Goal: Task Accomplishment & Management: Manage account settings

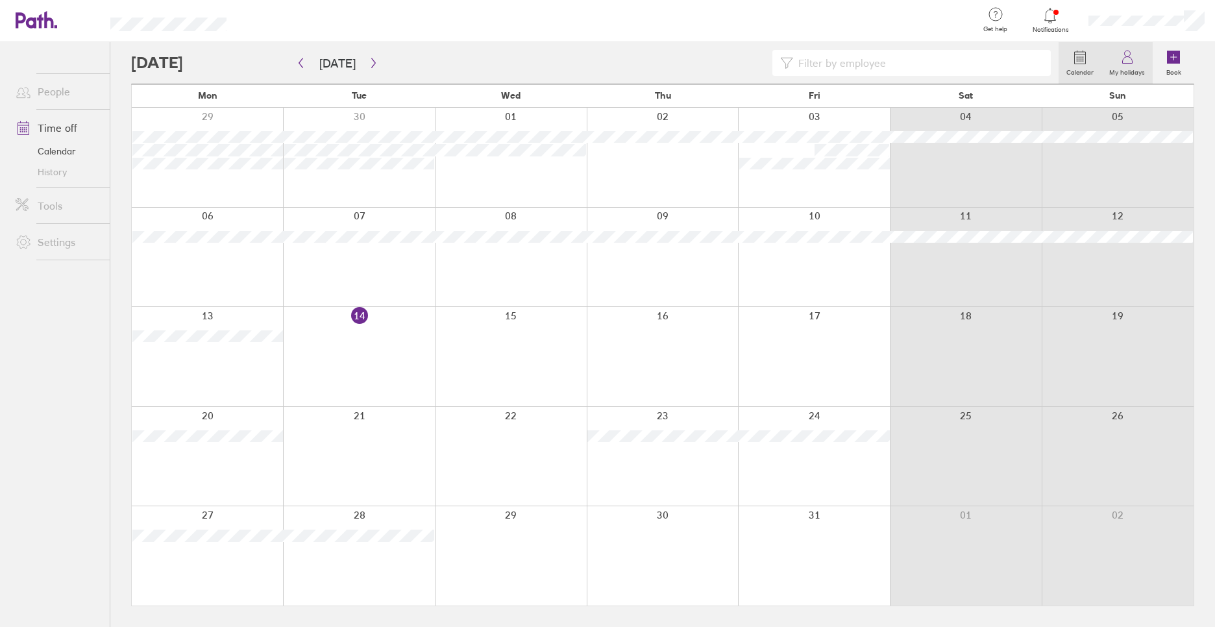
click at [1136, 60] on icon at bounding box center [1128, 57] width 16 height 16
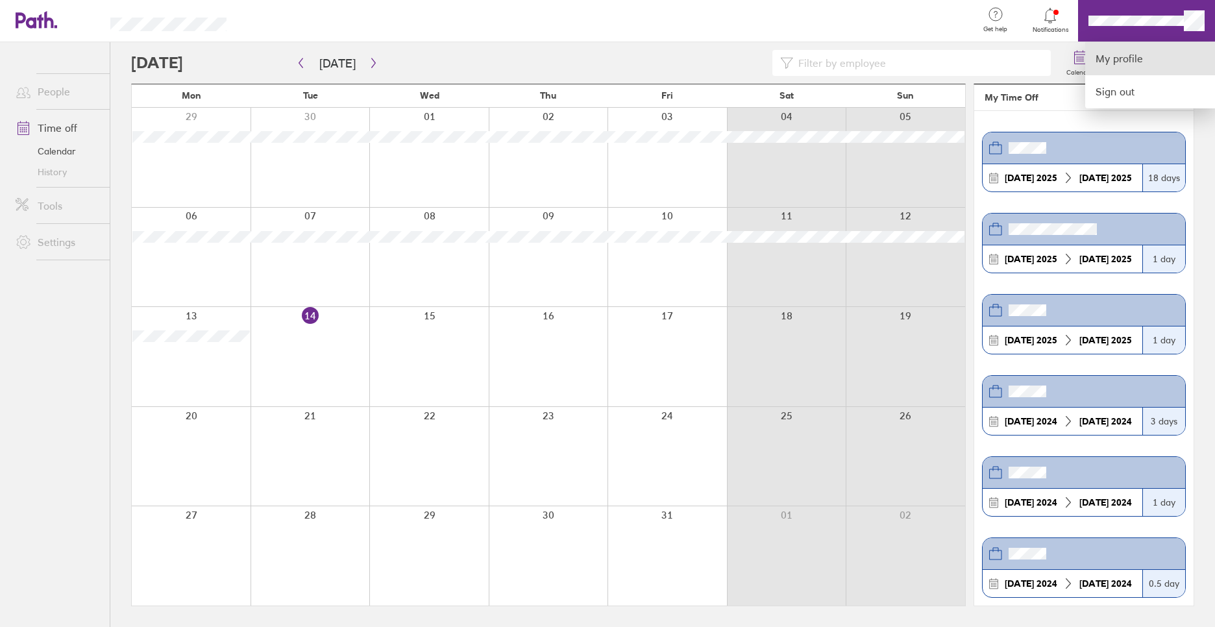
click at [1160, 52] on link "My profile" at bounding box center [1151, 58] width 130 height 33
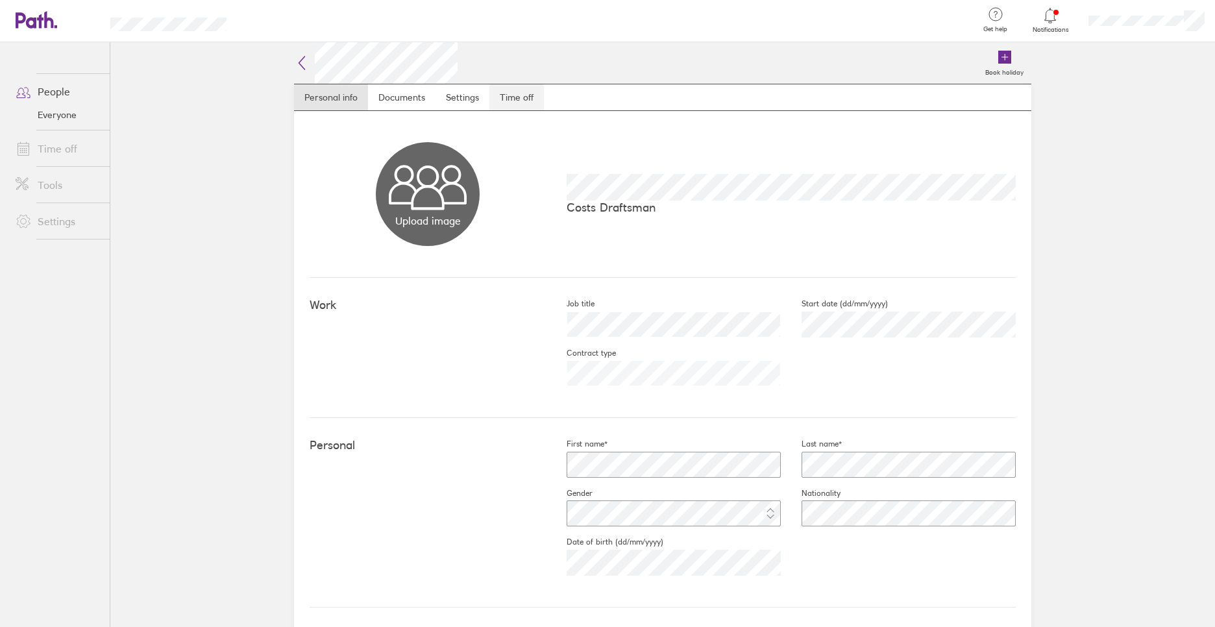
click at [502, 93] on link "Time off" at bounding box center [517, 97] width 55 height 26
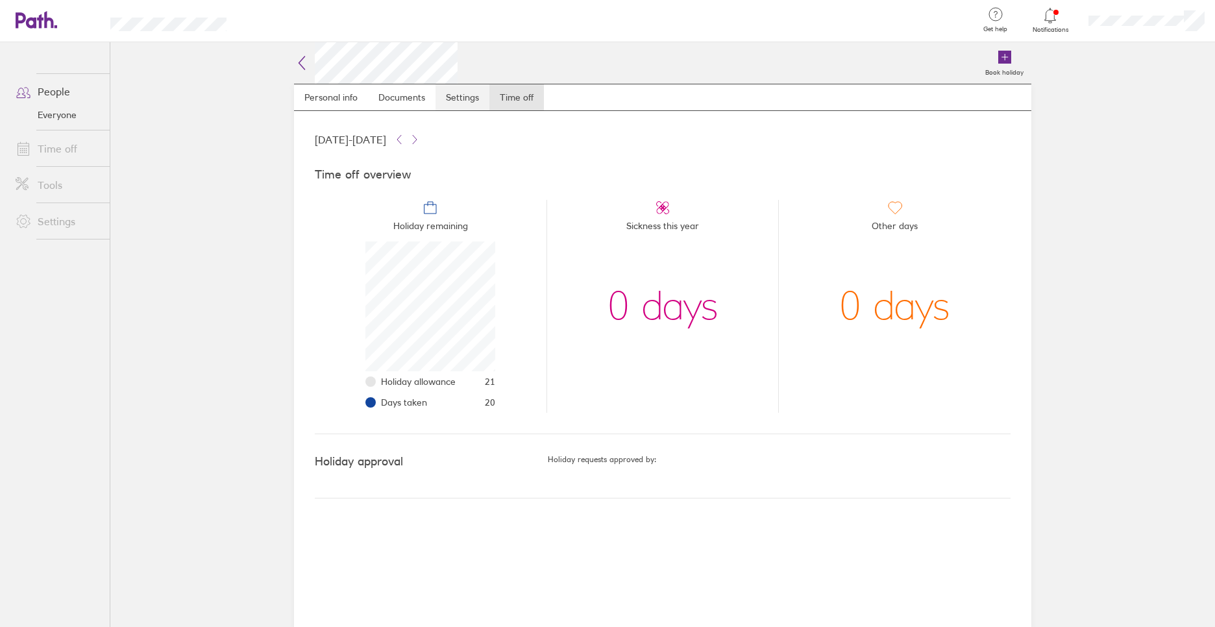
scroll to position [130, 130]
click at [301, 67] on icon at bounding box center [302, 63] width 16 height 16
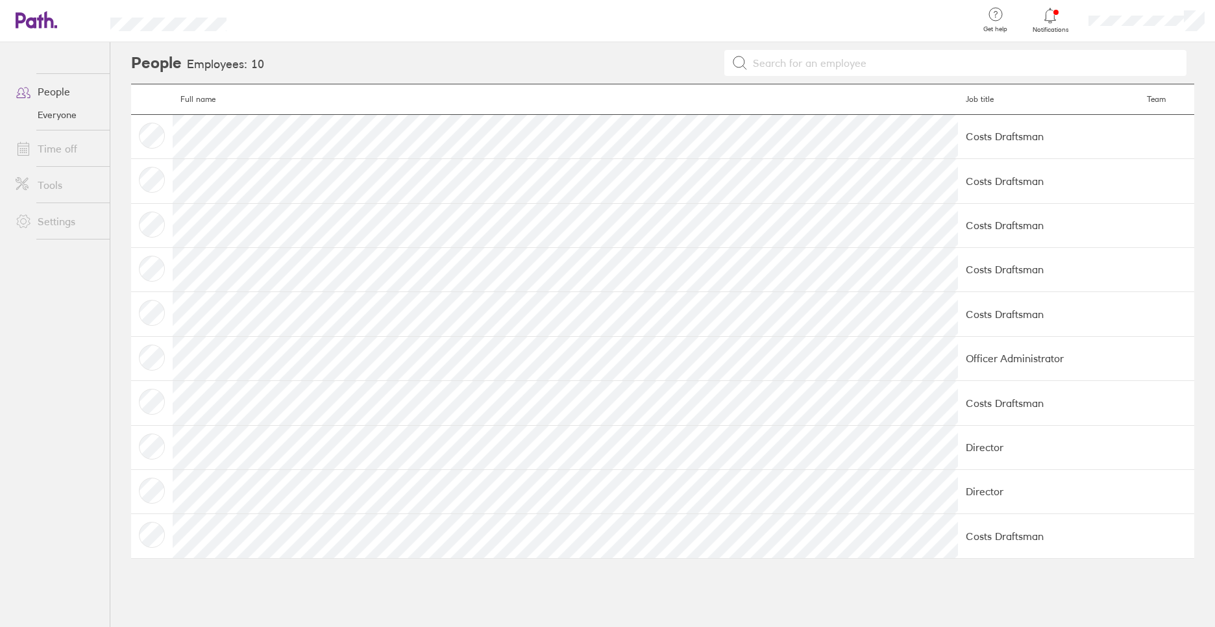
click at [61, 147] on link "Time off" at bounding box center [57, 149] width 105 height 26
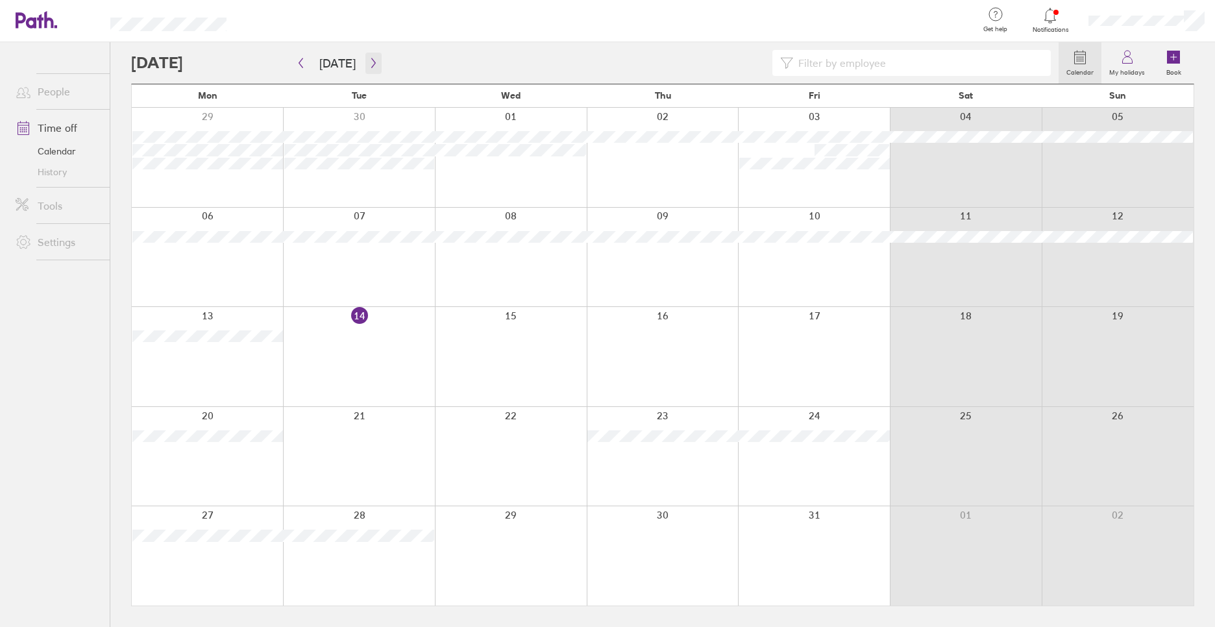
click at [369, 60] on icon "button" at bounding box center [374, 63] width 10 height 10
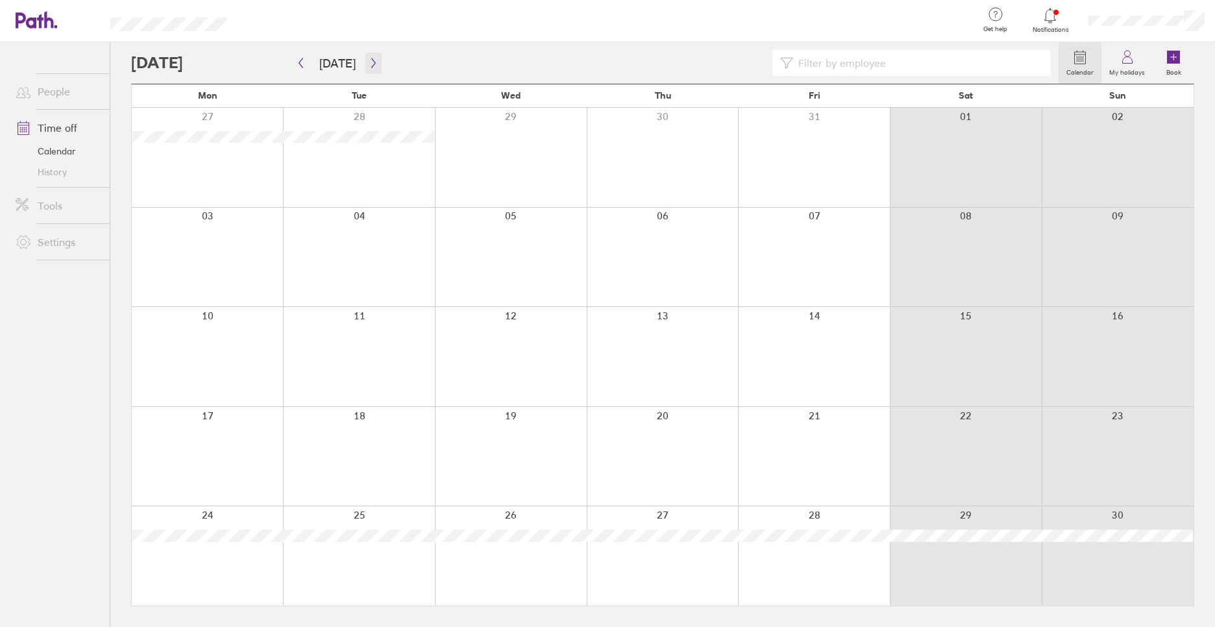
click at [369, 60] on icon "button" at bounding box center [374, 63] width 10 height 10
click at [366, 69] on button "button" at bounding box center [374, 63] width 16 height 21
click at [303, 62] on icon "button" at bounding box center [301, 63] width 10 height 10
